Goal: Task Accomplishment & Management: Manage account settings

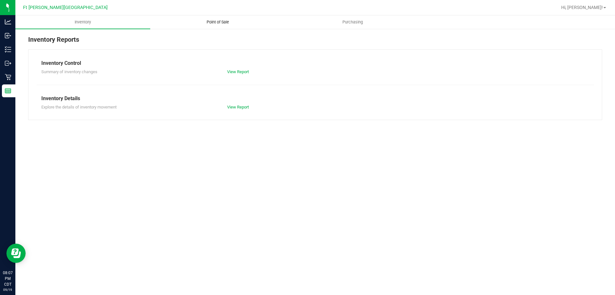
click at [221, 25] on span "Point of Sale" at bounding box center [218, 22] width 40 height 6
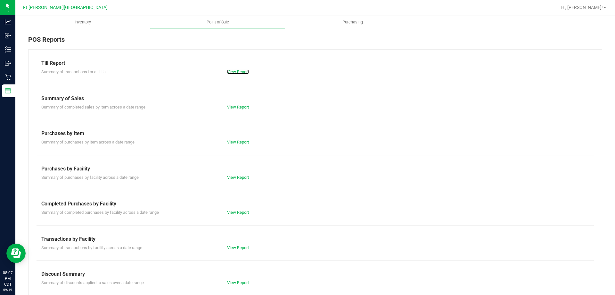
click at [240, 71] on link "View Report" at bounding box center [238, 71] width 22 height 5
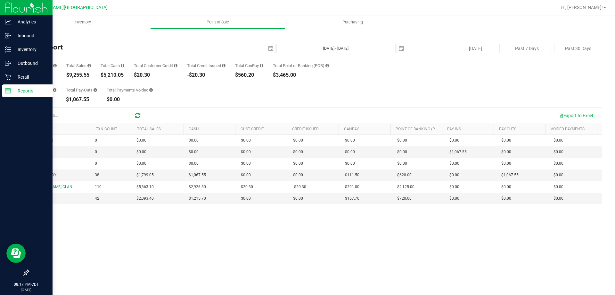
click at [12, 95] on div "Reports" at bounding box center [27, 90] width 51 height 13
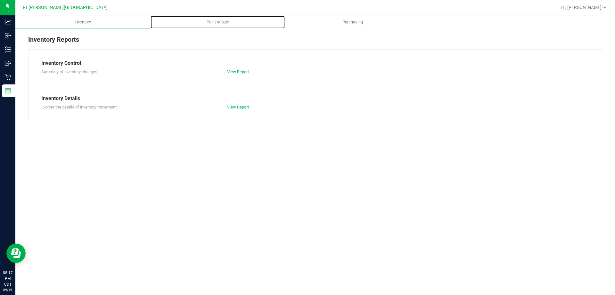
click at [219, 21] on span "Point of Sale" at bounding box center [218, 22] width 40 height 6
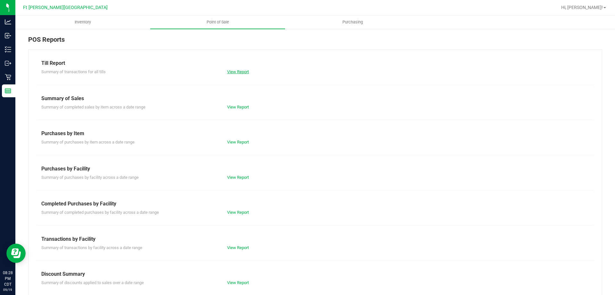
click at [237, 72] on link "View Report" at bounding box center [238, 71] width 22 height 5
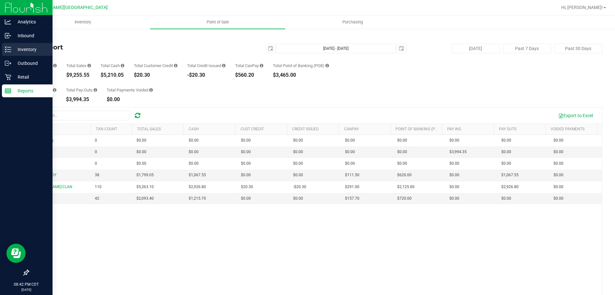
click at [5, 48] on icon at bounding box center [8, 49] width 6 height 6
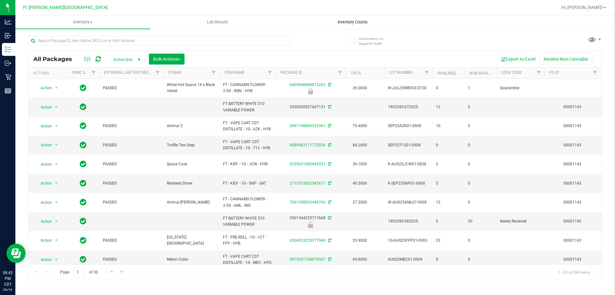
click at [364, 21] on span "Inventory Counts" at bounding box center [352, 22] width 47 height 6
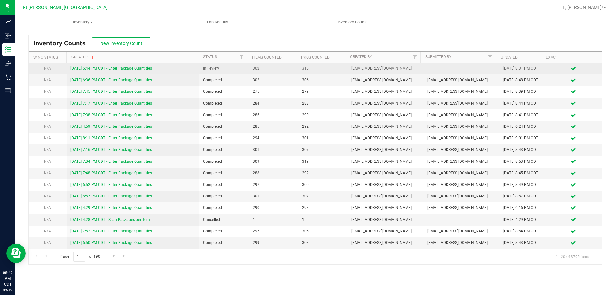
click at [108, 67] on link "9/19/25 6:44 PM CDT - Enter Package Quantities" at bounding box center [111, 68] width 81 height 4
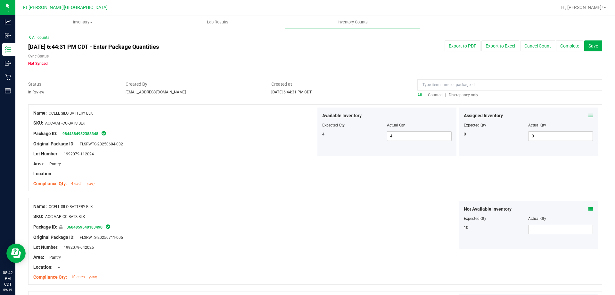
click at [462, 95] on span "Discrepancy only" at bounding box center [463, 95] width 29 height 4
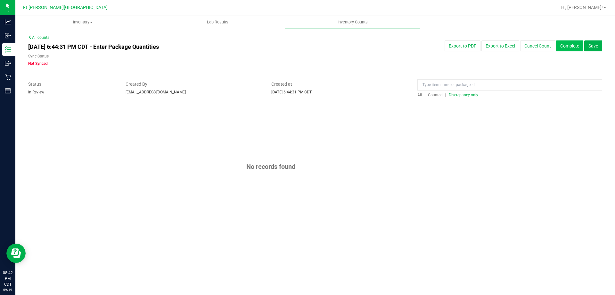
click at [566, 46] on button "Complete" at bounding box center [569, 45] width 27 height 11
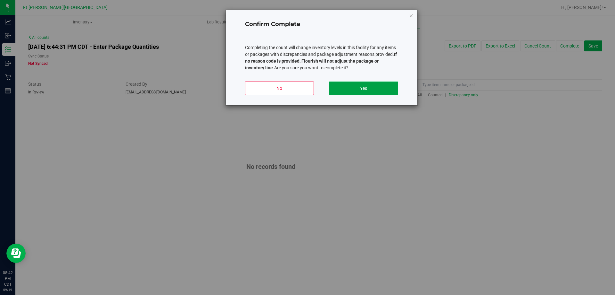
click at [368, 90] on button "Yes" at bounding box center [363, 87] width 69 height 13
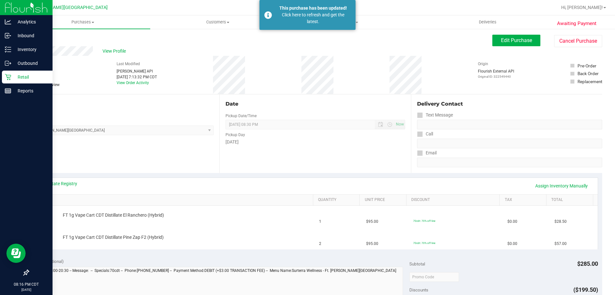
click at [11, 78] on icon at bounding box center [8, 77] width 6 height 6
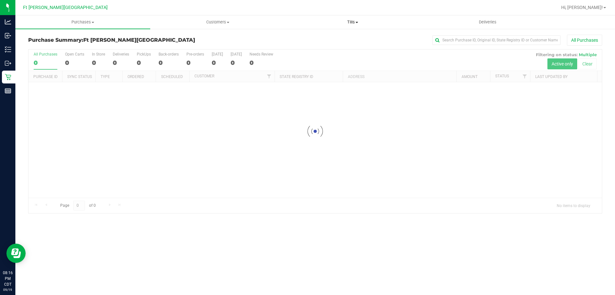
click at [351, 21] on span "Tills" at bounding box center [353, 22] width 134 height 6
click at [334, 38] on li "Manage tills" at bounding box center [352, 39] width 135 height 8
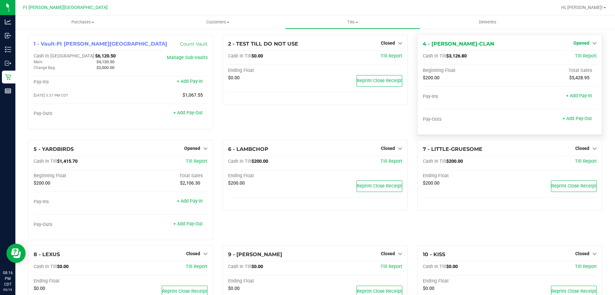
click at [579, 43] on span "Opened" at bounding box center [582, 42] width 16 height 5
click at [580, 55] on link "Close Till" at bounding box center [582, 56] width 17 height 5
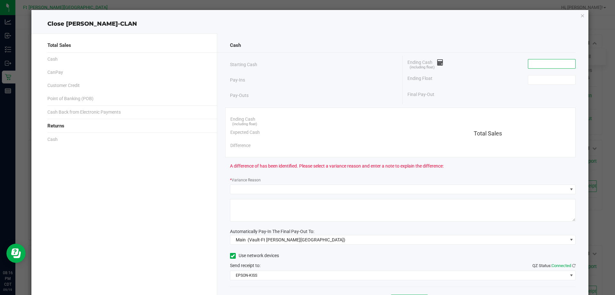
click at [554, 66] on input at bounding box center [552, 63] width 47 height 9
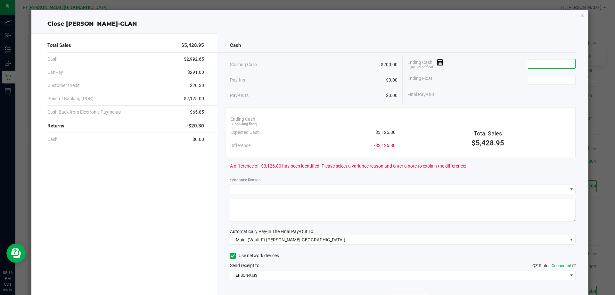
paste input "3126.8"
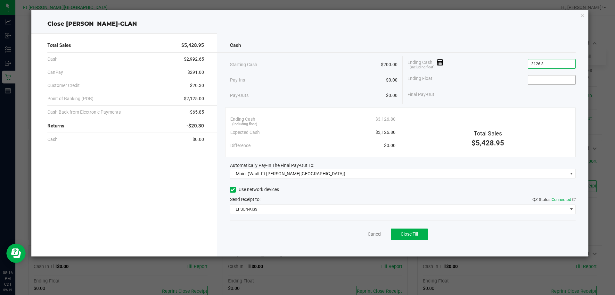
type input "$3,126.80"
click at [546, 80] on input at bounding box center [552, 79] width 47 height 9
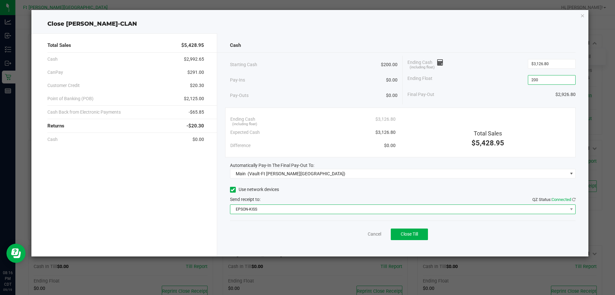
type input "$200.00"
click at [345, 206] on span "EPSON-KISS" at bounding box center [399, 209] width 338 height 9
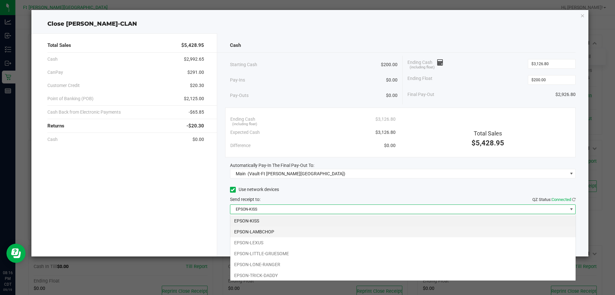
scroll to position [10, 346]
click at [306, 98] on div "Pay-Outs $0.00" at bounding box center [314, 96] width 168 height 18
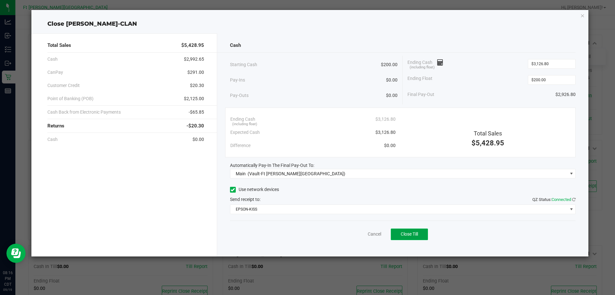
click at [412, 235] on span "Close Till" at bounding box center [409, 233] width 17 height 5
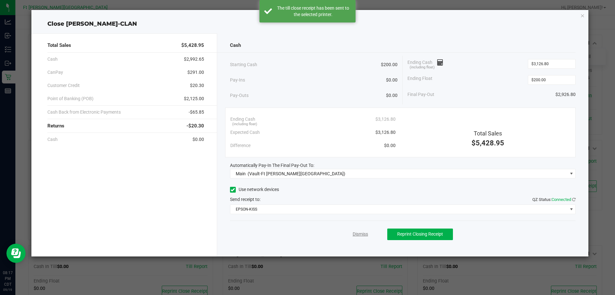
click at [360, 235] on link "Dismiss" at bounding box center [360, 233] width 15 height 7
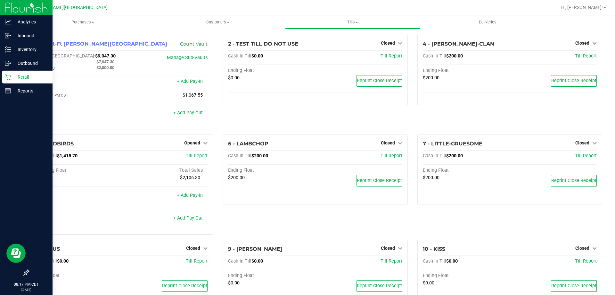
click at [19, 73] on p "Retail" at bounding box center [30, 77] width 38 height 8
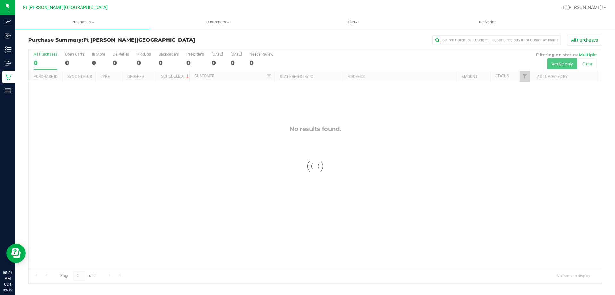
click at [355, 19] on span "Tills" at bounding box center [353, 22] width 134 height 6
click at [322, 37] on span "Manage tills" at bounding box center [306, 38] width 43 height 5
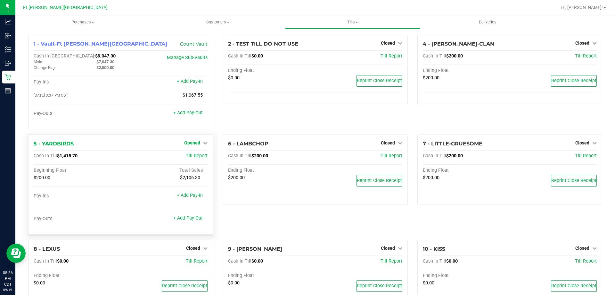
click at [195, 145] on span "Opened" at bounding box center [192, 142] width 16 height 5
click at [192, 155] on link "Close Till" at bounding box center [193, 155] width 17 height 5
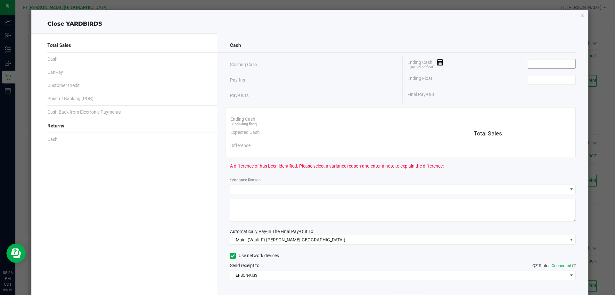
click at [547, 60] on input at bounding box center [552, 63] width 47 height 9
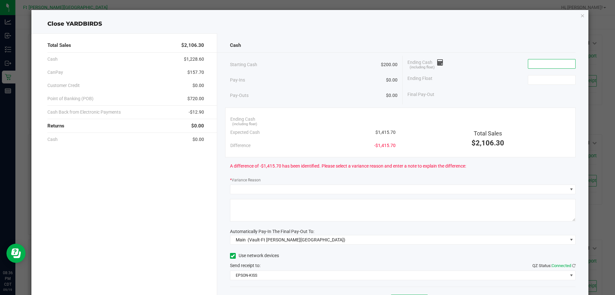
click at [549, 64] on input at bounding box center [552, 63] width 47 height 9
paste input "1415.7"
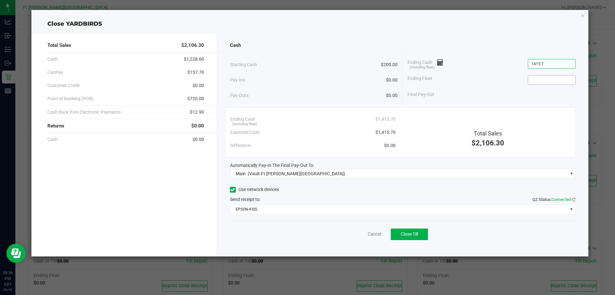
type input "$1,415.70"
click at [542, 81] on input at bounding box center [552, 79] width 47 height 9
type input "$200.00"
click at [506, 48] on div "Cash" at bounding box center [403, 45] width 346 height 14
click at [417, 235] on span "Close Till" at bounding box center [409, 233] width 17 height 5
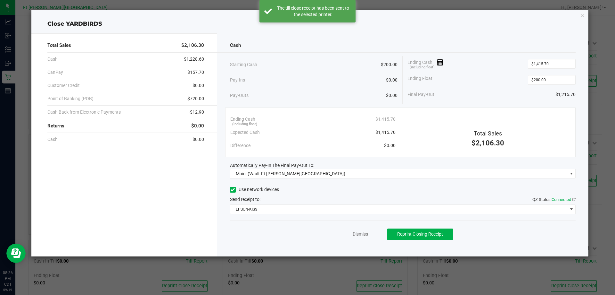
click at [359, 233] on link "Dismiss" at bounding box center [360, 233] width 15 height 7
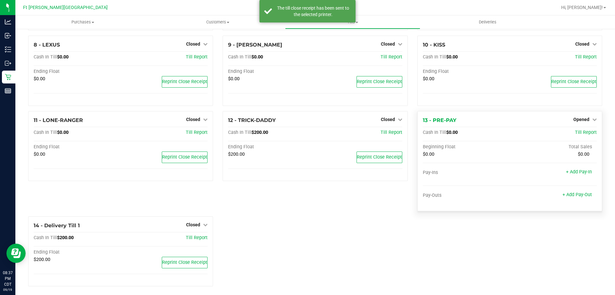
scroll to position [178, 0]
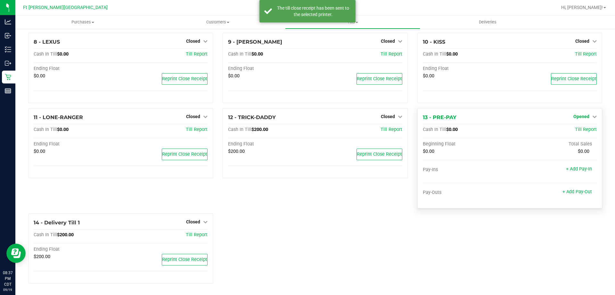
click at [574, 116] on span "Opened" at bounding box center [582, 116] width 16 height 5
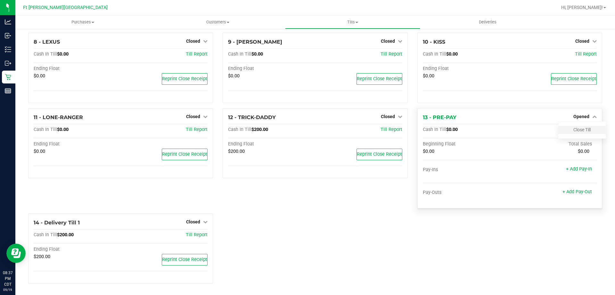
click at [571, 127] on div "Close Till" at bounding box center [582, 130] width 47 height 8
click at [574, 130] on link "Close Till" at bounding box center [582, 129] width 17 height 5
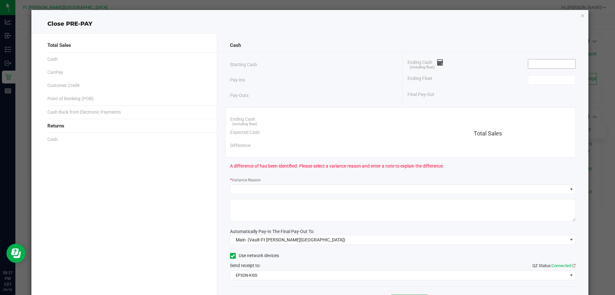
click at [545, 64] on input at bounding box center [552, 63] width 47 height 9
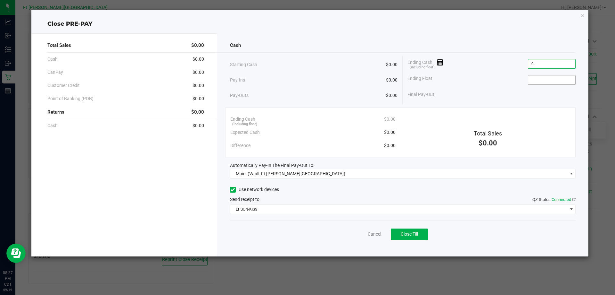
type input "$0.00"
click at [540, 78] on input at bounding box center [552, 79] width 47 height 9
type input "$0.00"
drag, startPoint x: 486, startPoint y: 65, endPoint x: 430, endPoint y: 214, distance: 158.6
click at [485, 65] on div "Ending Cash (including float) $0.00" at bounding box center [492, 64] width 168 height 16
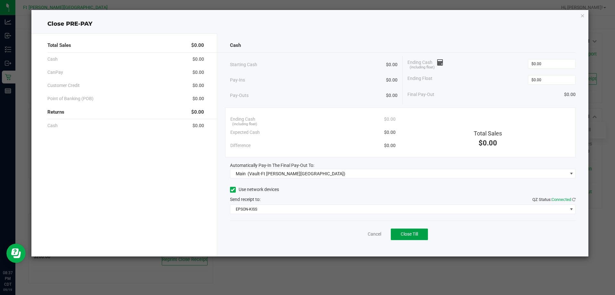
click at [412, 233] on span "Close Till" at bounding box center [409, 233] width 17 height 5
click at [362, 233] on link "Dismiss" at bounding box center [360, 233] width 15 height 7
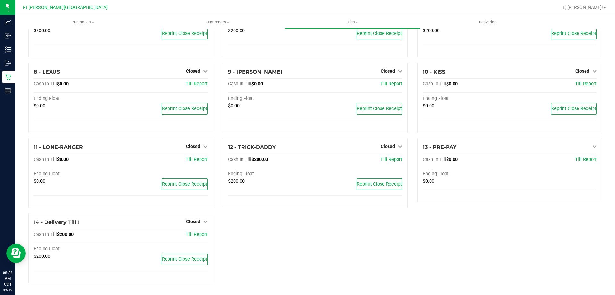
scroll to position [148, 0]
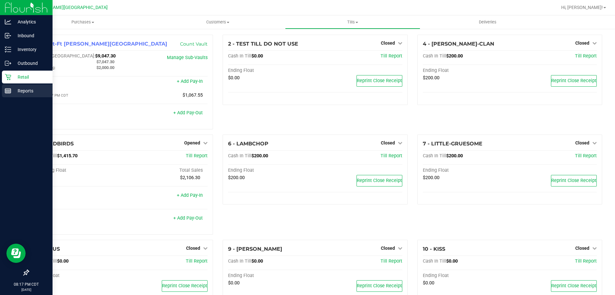
click at [1, 88] on link "Reports" at bounding box center [26, 91] width 53 height 14
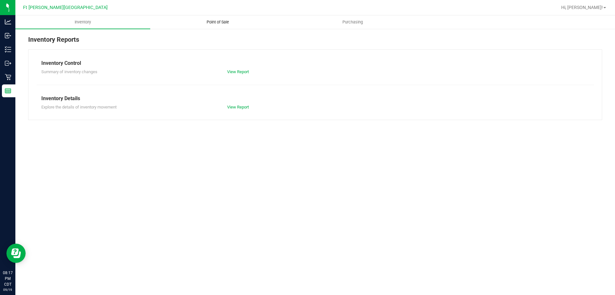
click at [214, 23] on span "Point of Sale" at bounding box center [218, 22] width 40 height 6
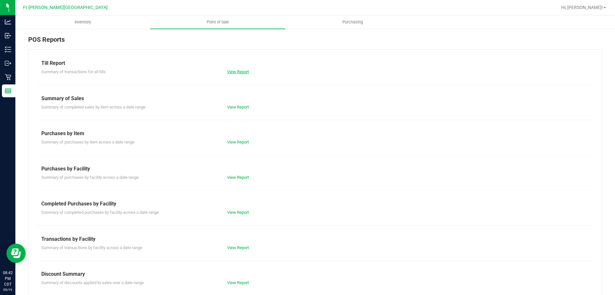
click at [236, 73] on link "View Report" at bounding box center [238, 71] width 22 height 5
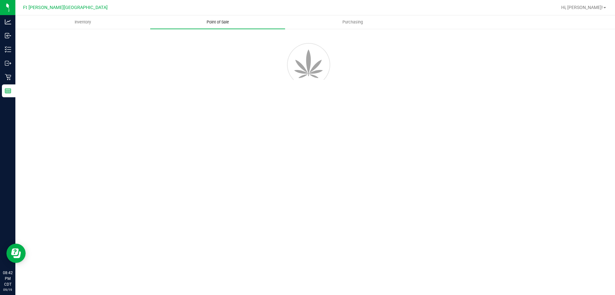
click at [213, 24] on span "Point of Sale" at bounding box center [218, 22] width 40 height 6
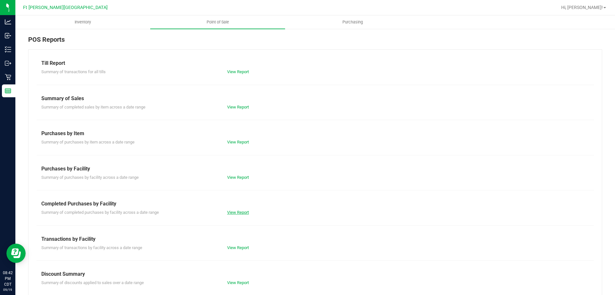
click at [233, 212] on link "View Report" at bounding box center [238, 212] width 22 height 5
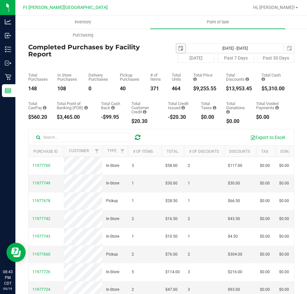
click at [178, 46] on span "select" at bounding box center [180, 48] width 5 height 5
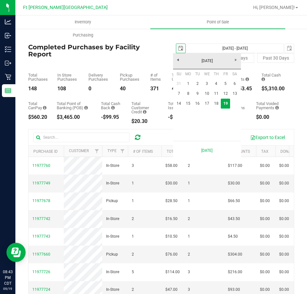
scroll to position [0, 16]
click at [181, 105] on link "14" at bounding box center [178, 104] width 9 height 10
type input "2025-09-14"
type input "Sep 14, 2025 - Sep 19, 2025"
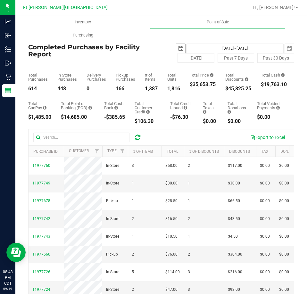
click at [179, 49] on span "select" at bounding box center [180, 48] width 5 height 5
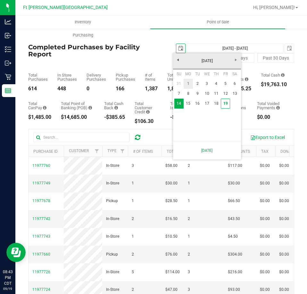
click at [190, 84] on link "1" at bounding box center [188, 84] width 9 height 10
type input "2025-09-01"
type input "Sep 1, 2025 - Sep 19, 2025"
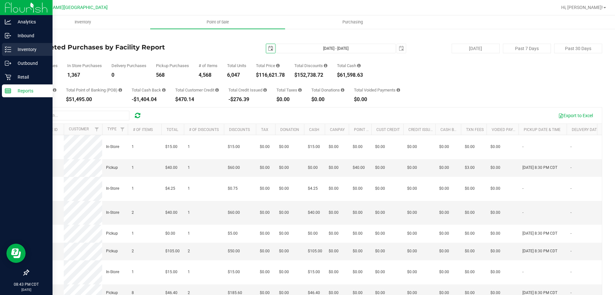
click at [21, 44] on div "Inventory" at bounding box center [27, 49] width 51 height 13
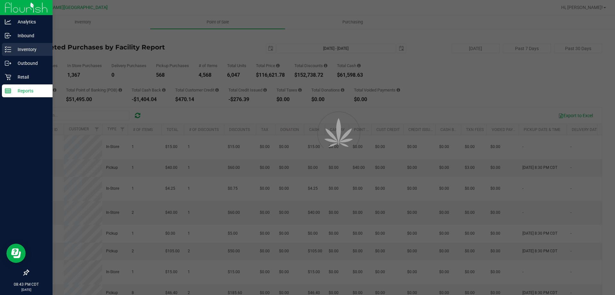
click at [23, 47] on p "Inventory" at bounding box center [30, 50] width 38 height 8
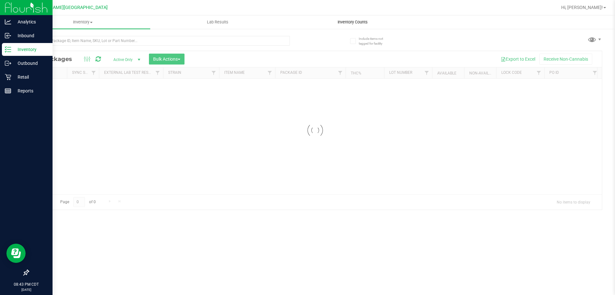
click at [341, 21] on span "Inventory Counts" at bounding box center [352, 22] width 47 height 6
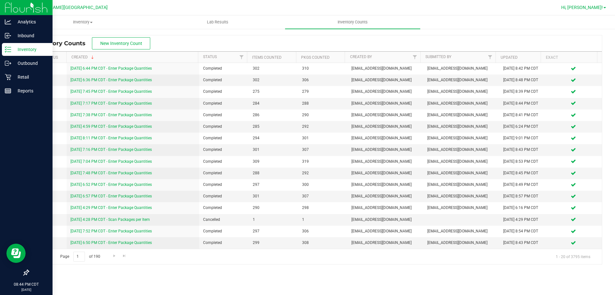
click at [600, 9] on span "Hi, [PERSON_NAME]!" at bounding box center [583, 7] width 42 height 5
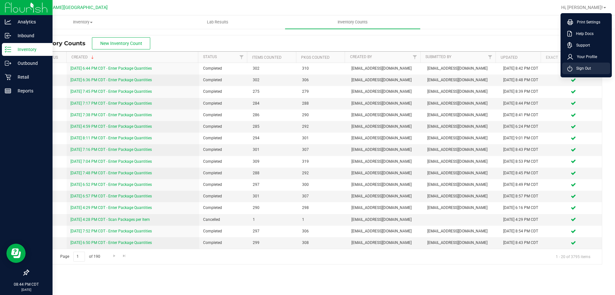
click at [581, 66] on span "Sign Out" at bounding box center [582, 68] width 19 height 6
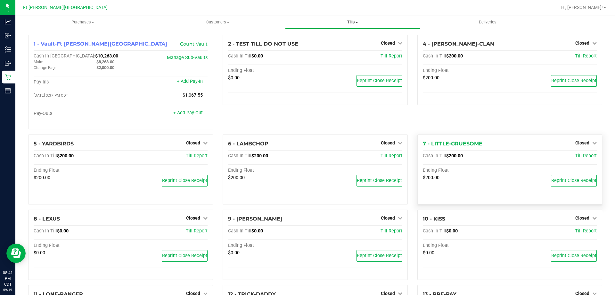
click at [345, 19] on uib-tab-heading "Tills Manage tills Reconcile e-payments" at bounding box center [353, 22] width 134 height 13
click at [334, 46] on span "Reconcile e-payments" at bounding box center [317, 46] width 64 height 5
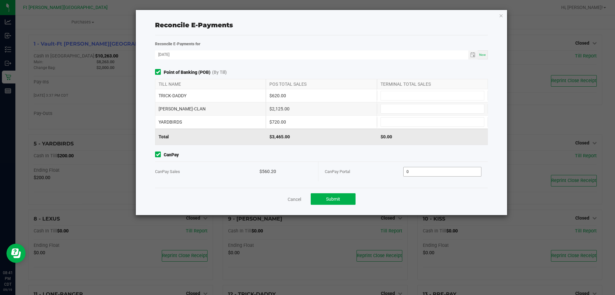
click at [434, 171] on input "0" at bounding box center [443, 171] width 78 height 9
type input "$560.20"
click at [416, 98] on input at bounding box center [432, 95] width 103 height 9
type input "$620.00"
type input "$2,125.00"
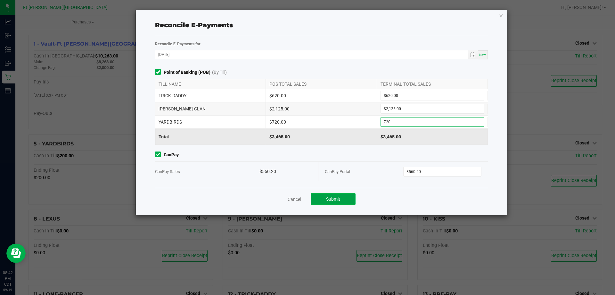
type input "$720.00"
click at [342, 198] on button "Submit" at bounding box center [333, 199] width 45 height 12
